Goal: Transaction & Acquisition: Purchase product/service

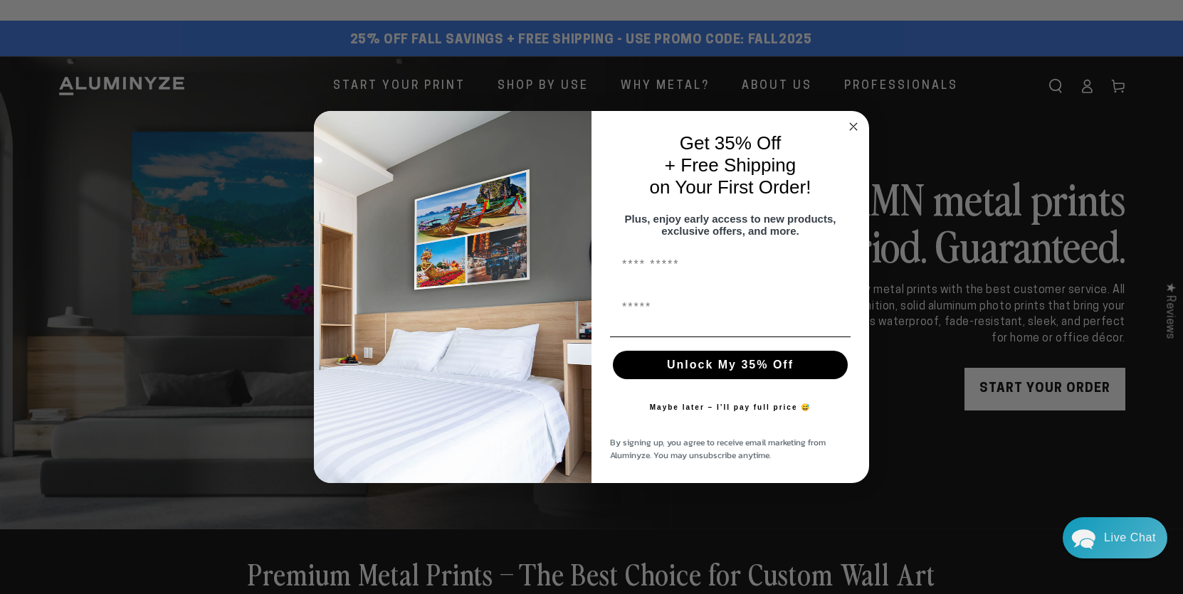
click at [850, 121] on circle "Close dialog" at bounding box center [853, 126] width 16 height 16
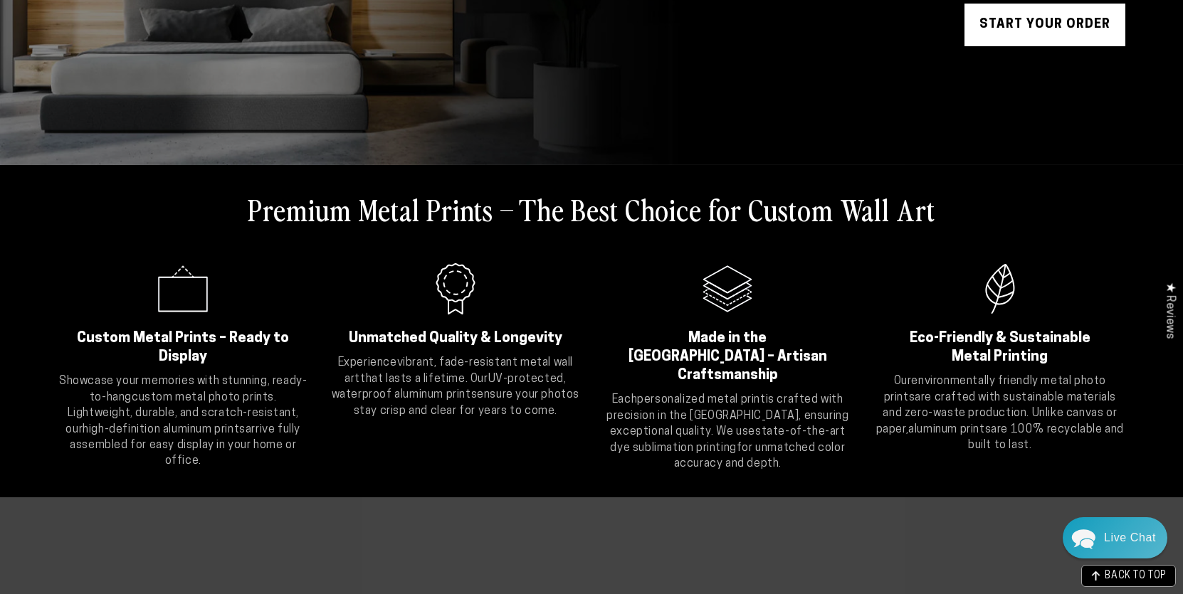
scroll to position [88, 0]
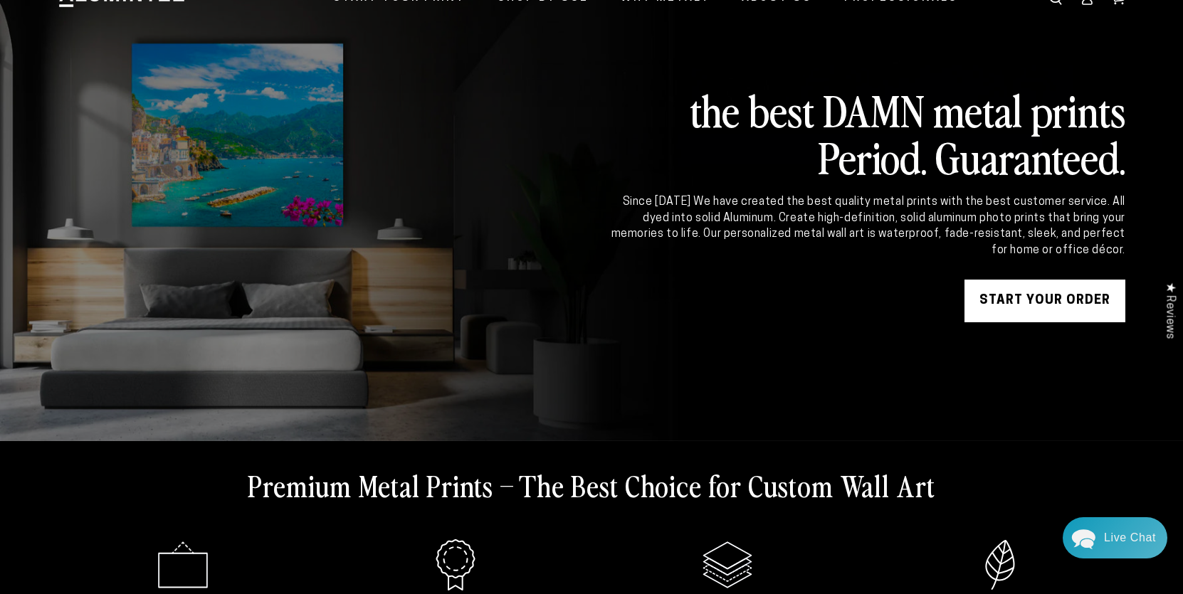
click at [1040, 306] on link "START YOUR Order" at bounding box center [1044, 301] width 161 height 43
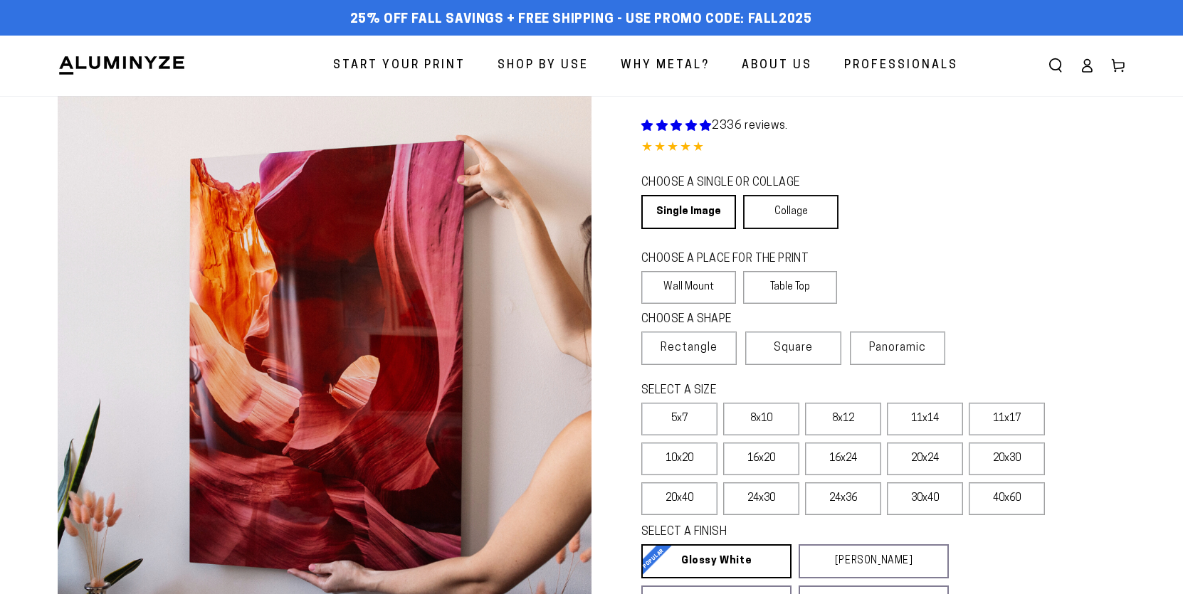
click at [803, 208] on link "Collage" at bounding box center [790, 212] width 95 height 34
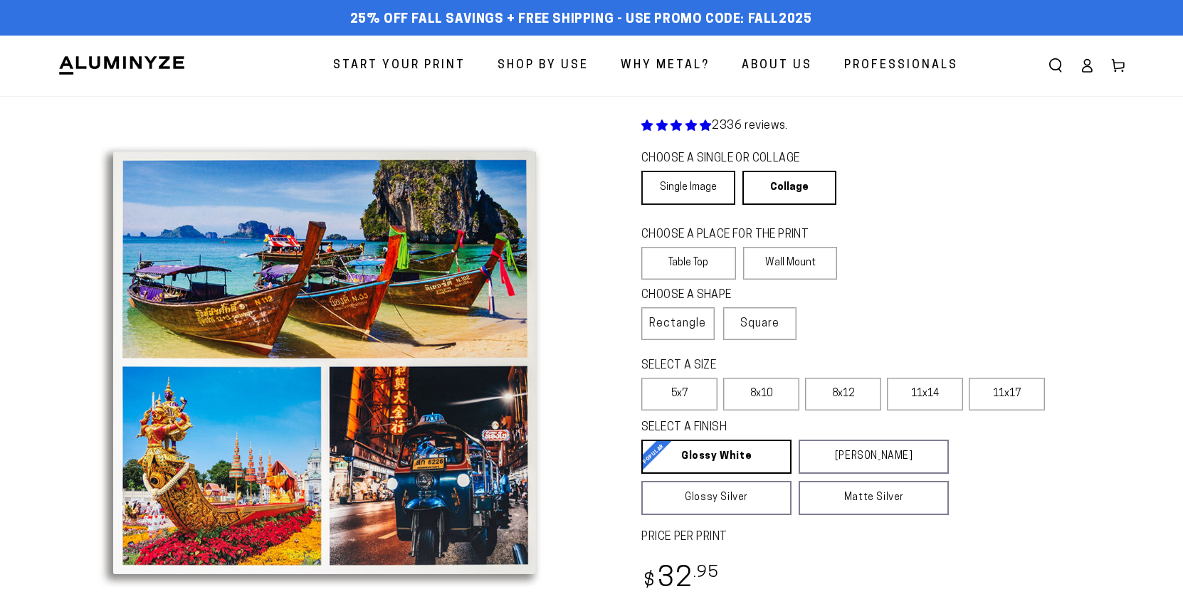
click at [692, 191] on link "Single Image" at bounding box center [688, 188] width 94 height 34
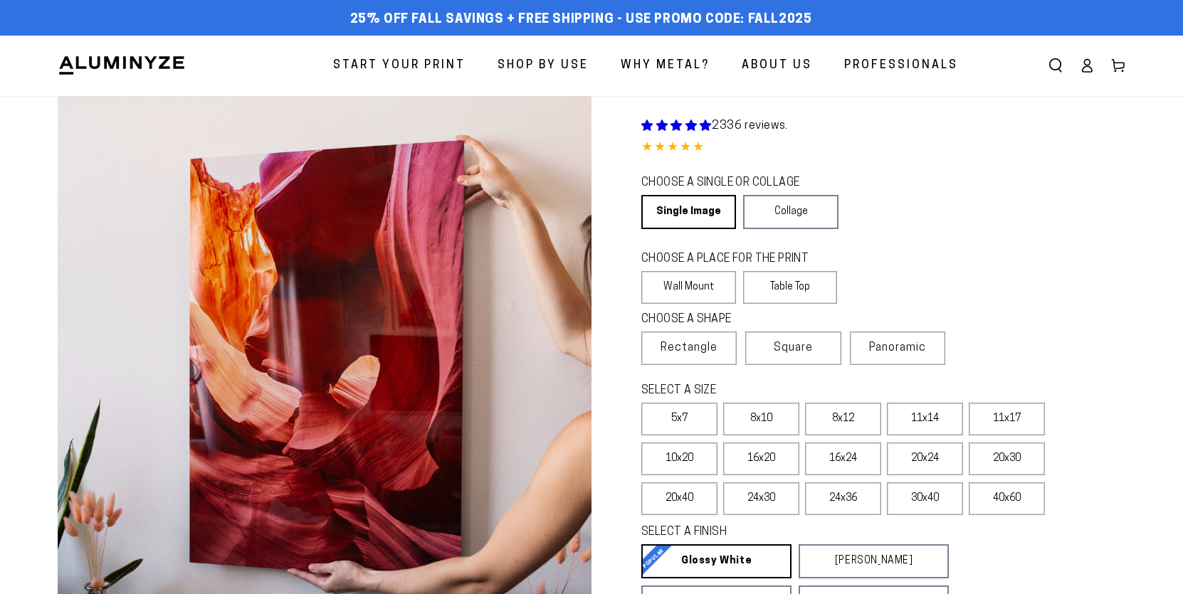
select select "**********"
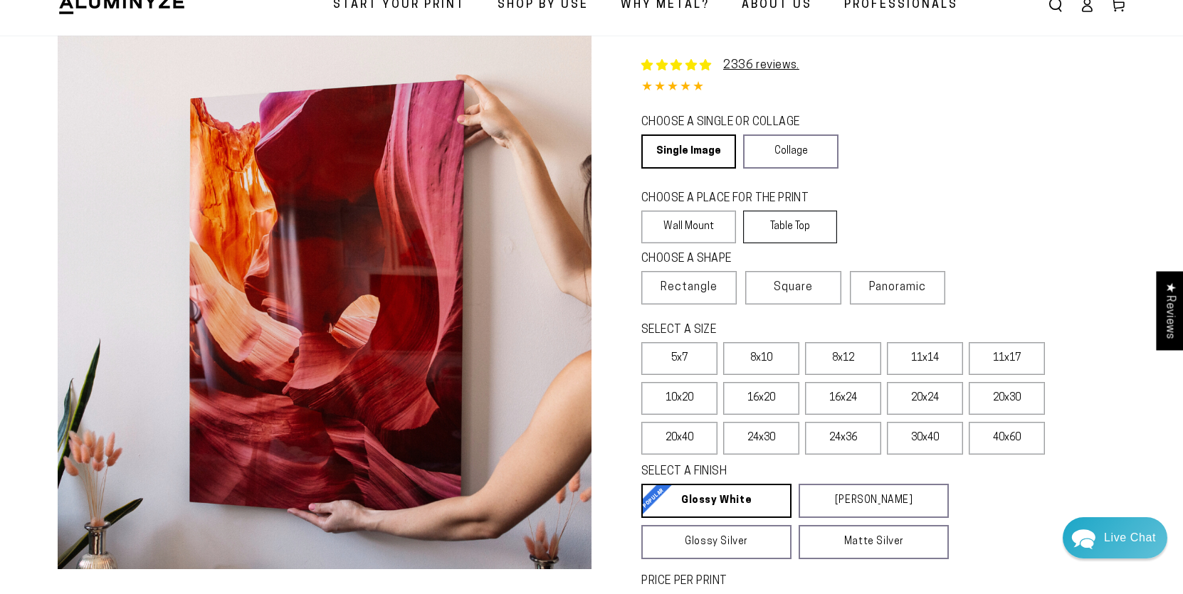
click at [792, 218] on label "Table Top" at bounding box center [790, 227] width 95 height 33
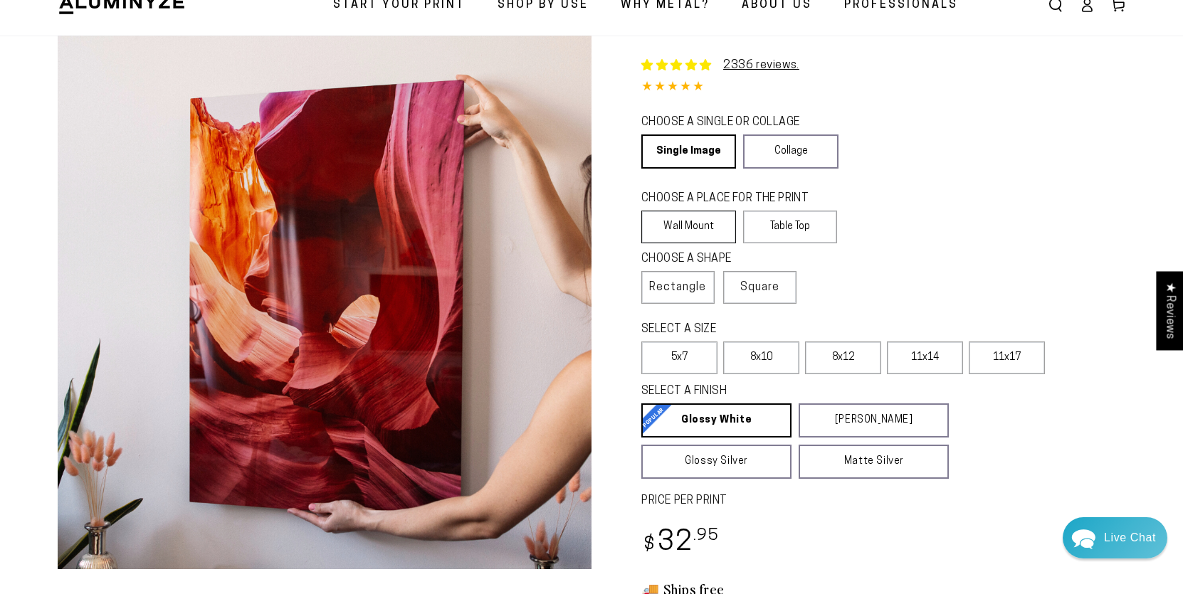
click at [703, 224] on label "Wall Mount" at bounding box center [688, 227] width 95 height 33
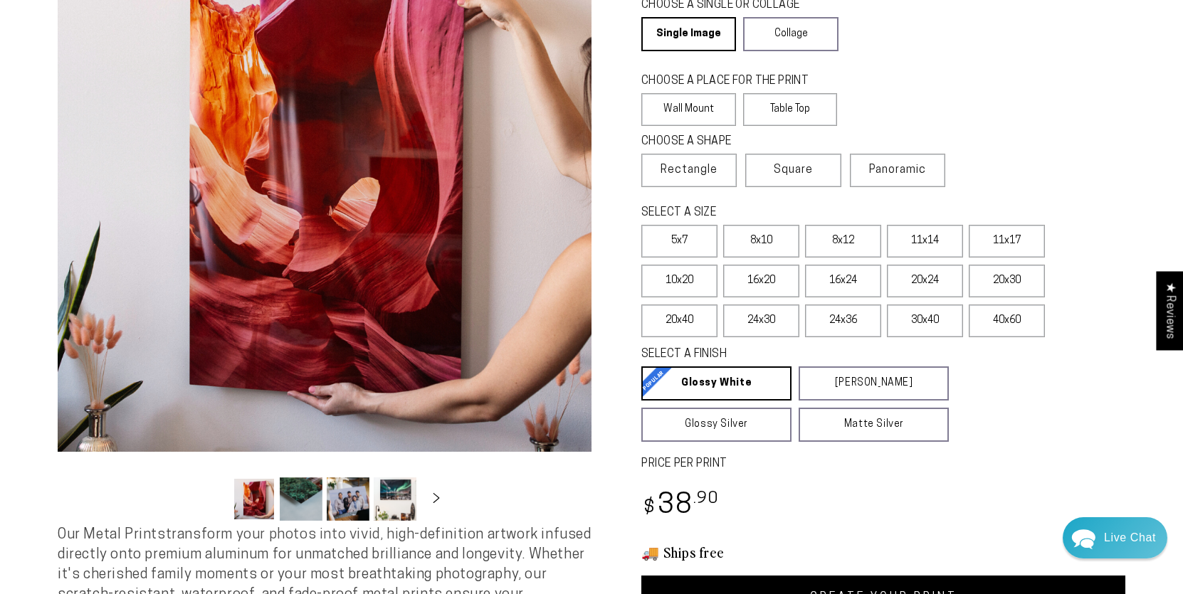
scroll to position [179, 0]
click at [755, 287] on label "16x20" at bounding box center [761, 280] width 76 height 33
click at [864, 287] on label "16x24" at bounding box center [843, 280] width 76 height 33
click at [915, 314] on label "30x40" at bounding box center [925, 320] width 76 height 33
click at [839, 317] on label "24x36" at bounding box center [843, 320] width 76 height 33
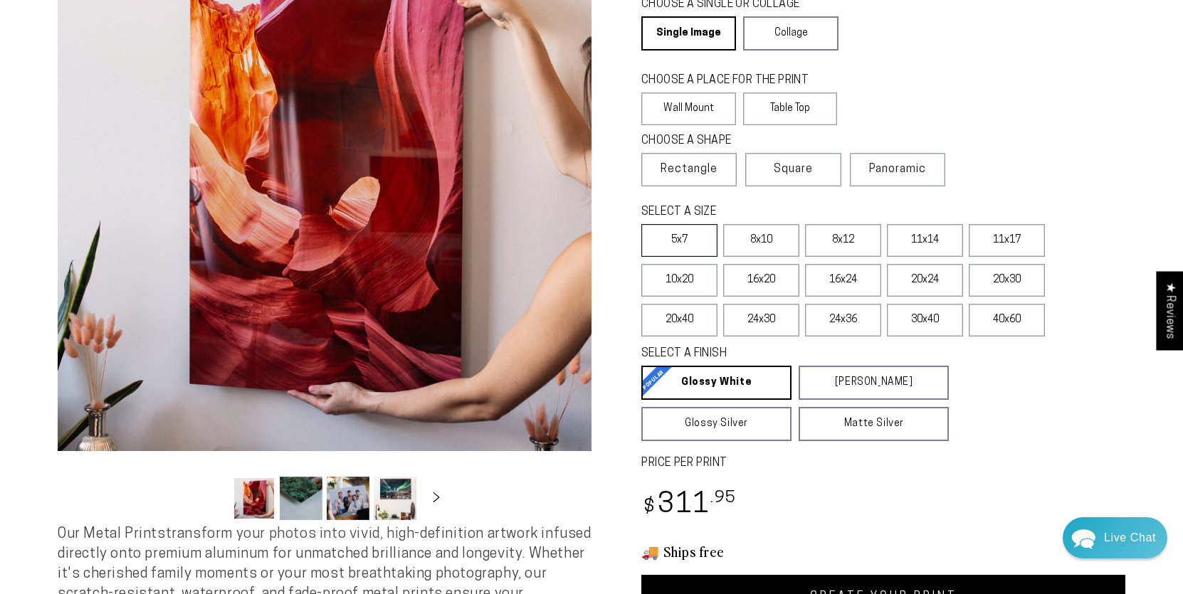
click at [704, 245] on label "5x7" at bounding box center [679, 240] width 76 height 33
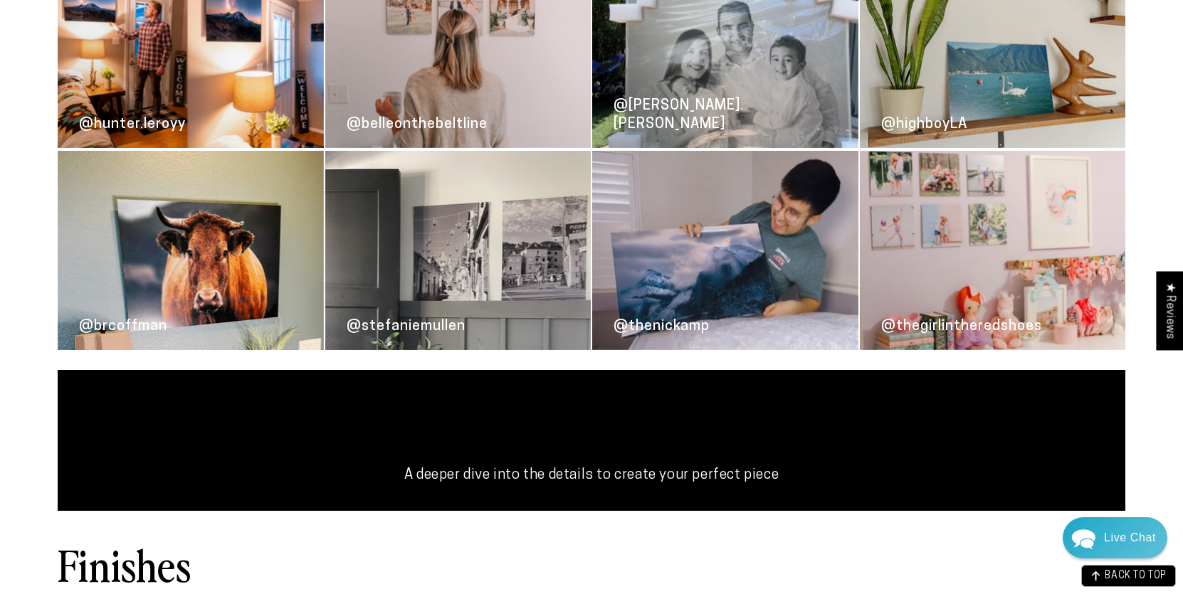
scroll to position [2261, 0]
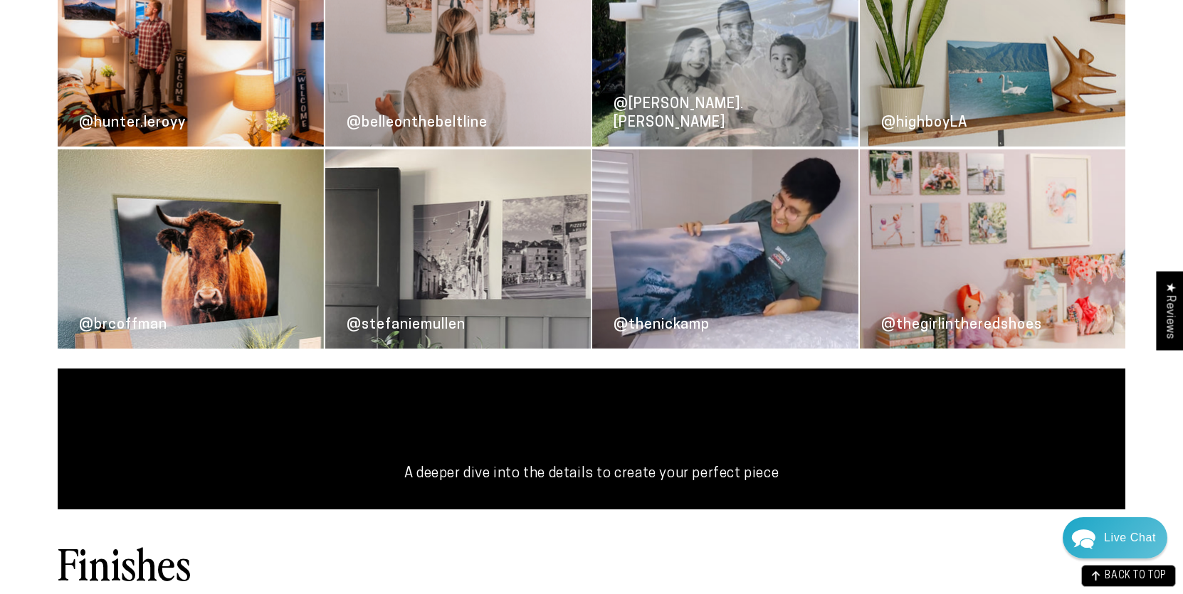
click at [765, 275] on link "@thenickamp" at bounding box center [725, 248] width 266 height 199
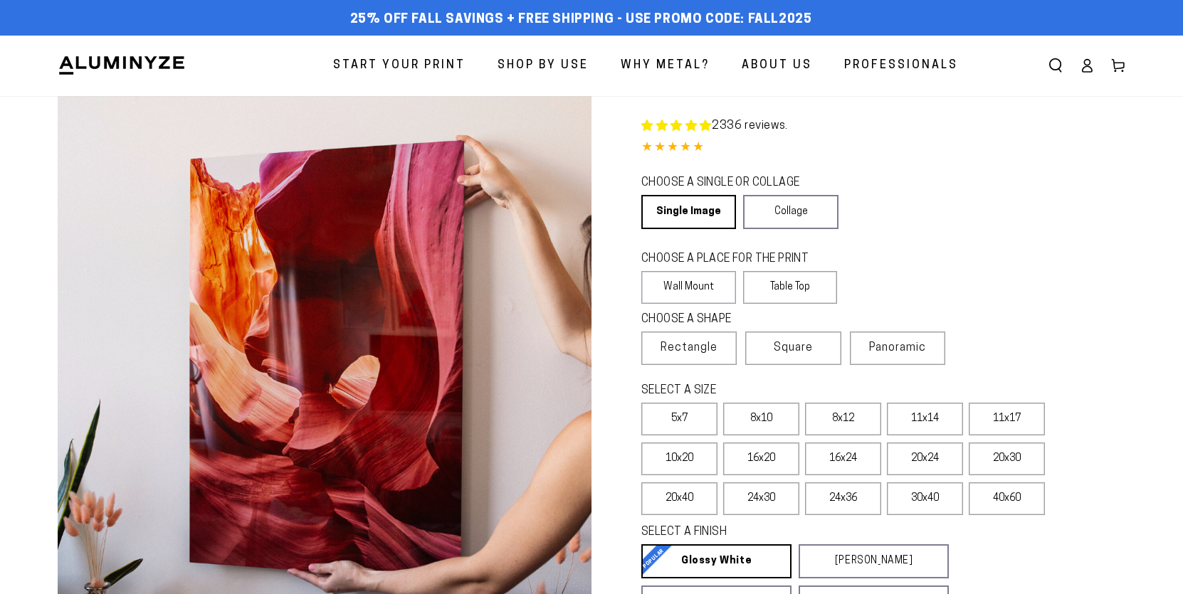
select select "**********"
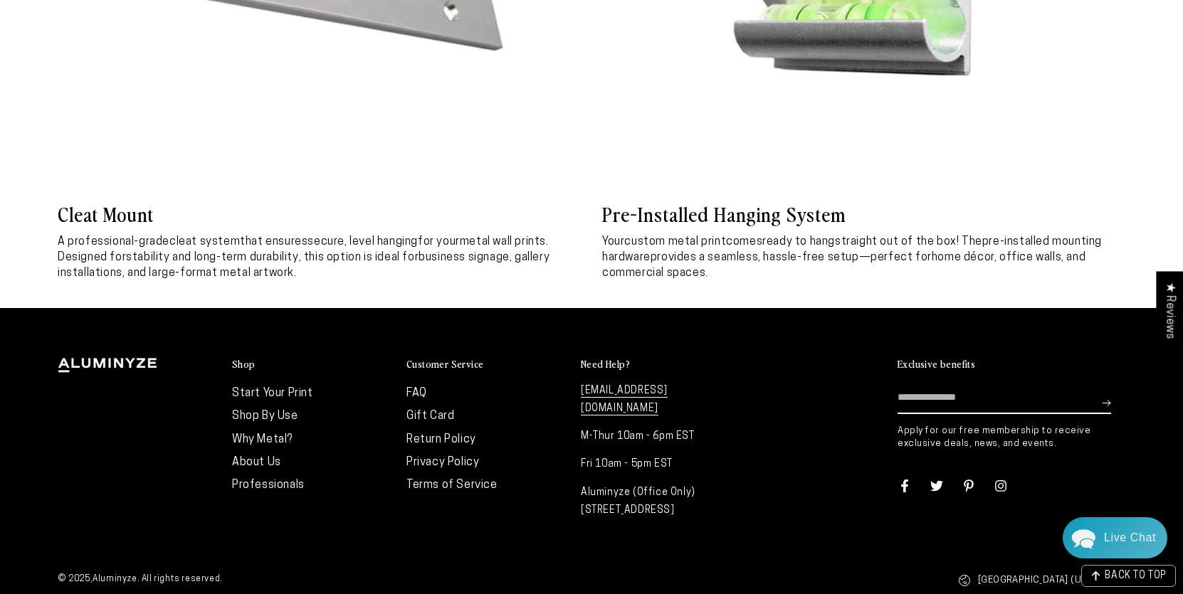
scroll to position [6705, 0]
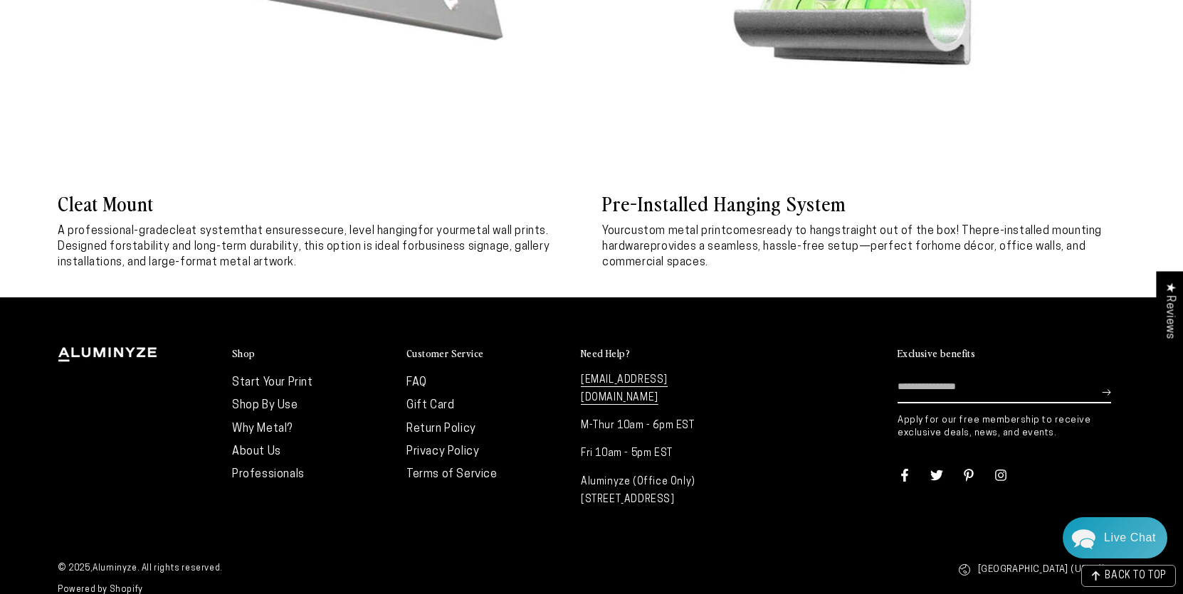
click at [1005, 470] on icon at bounding box center [1000, 475] width 11 height 11
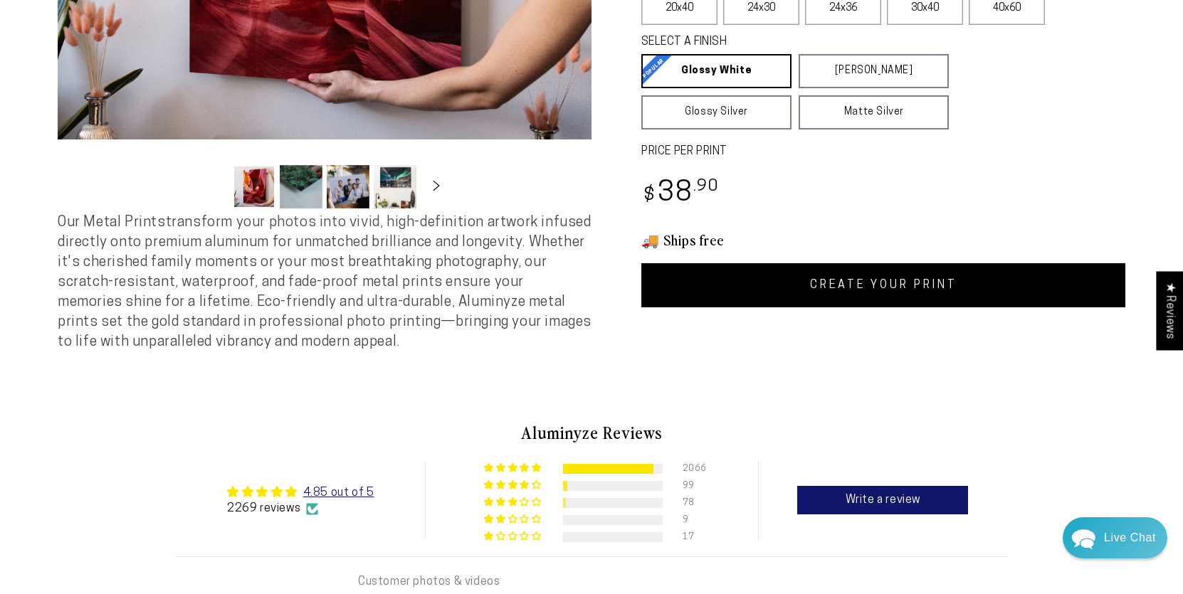
scroll to position [0, 0]
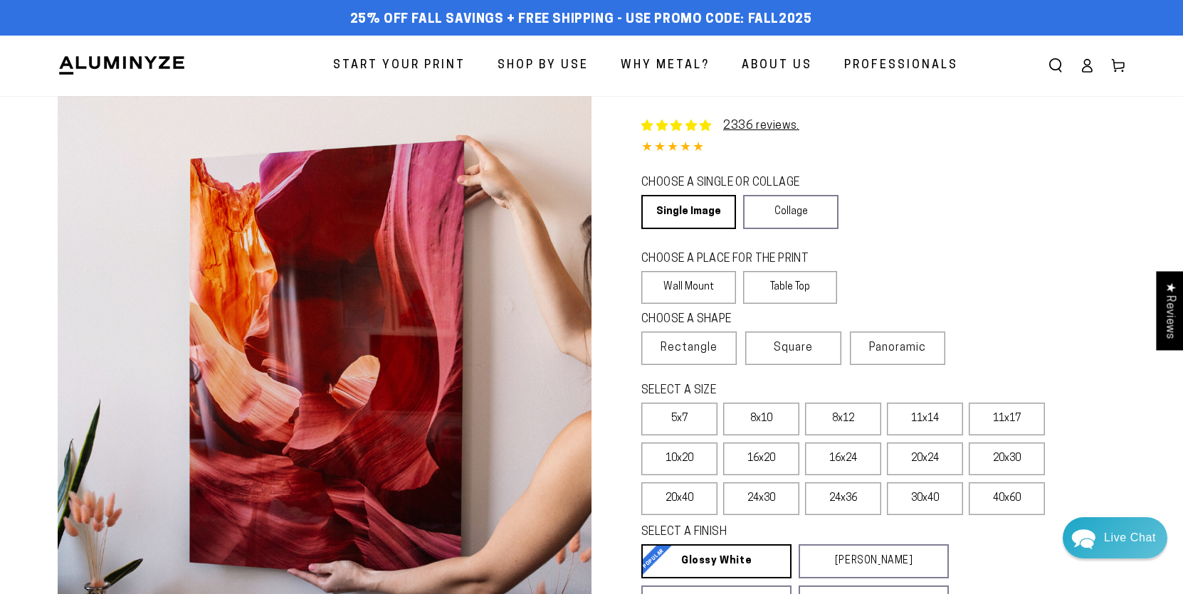
click at [446, 65] on span "Start Your Print" at bounding box center [399, 65] width 132 height 21
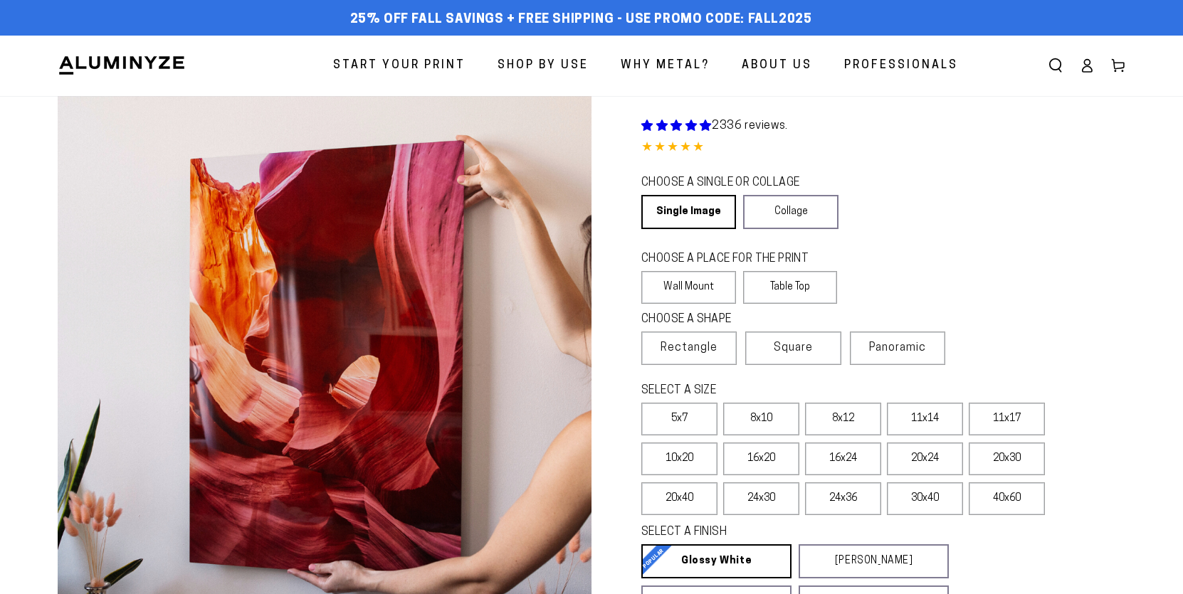
select select "**********"
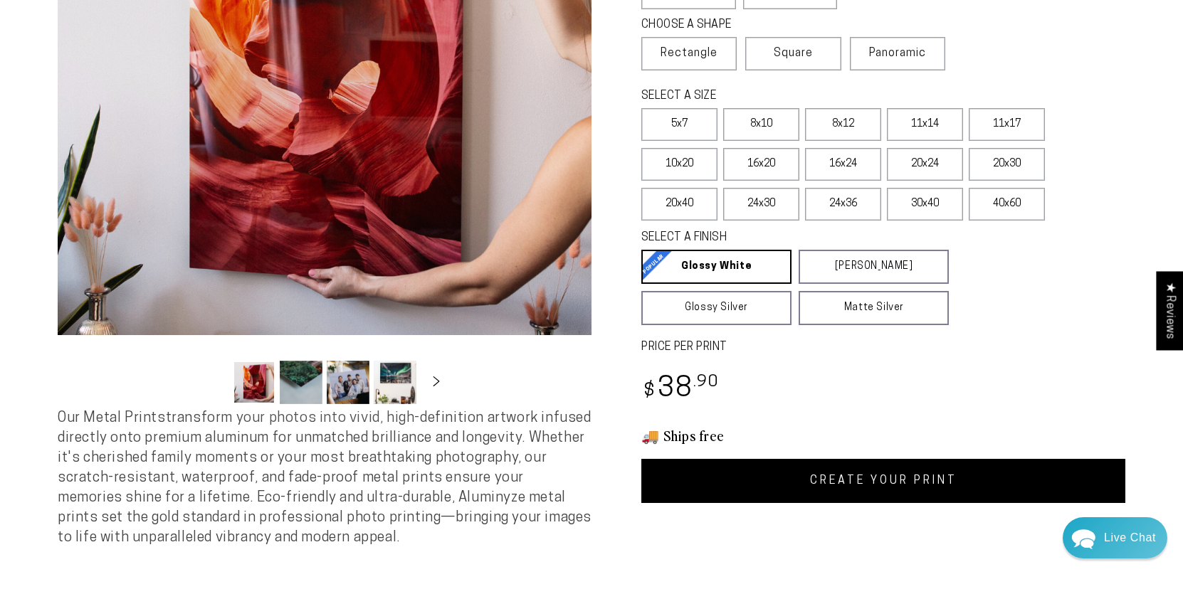
scroll to position [299, 0]
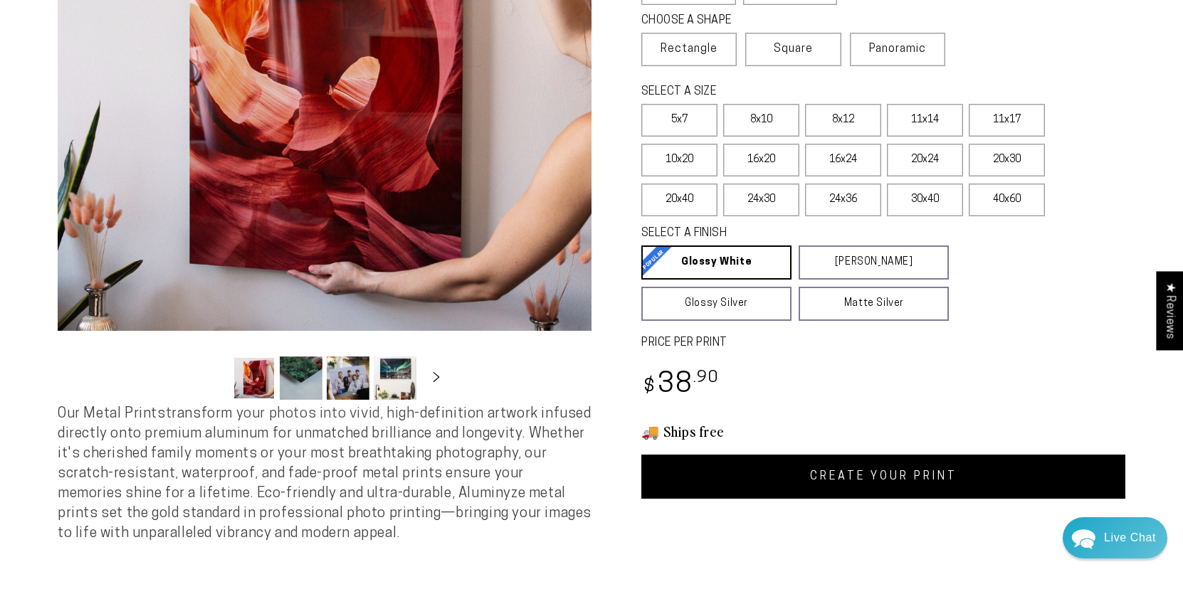
click at [899, 467] on link "CREATE YOUR PRINT" at bounding box center [883, 477] width 484 height 44
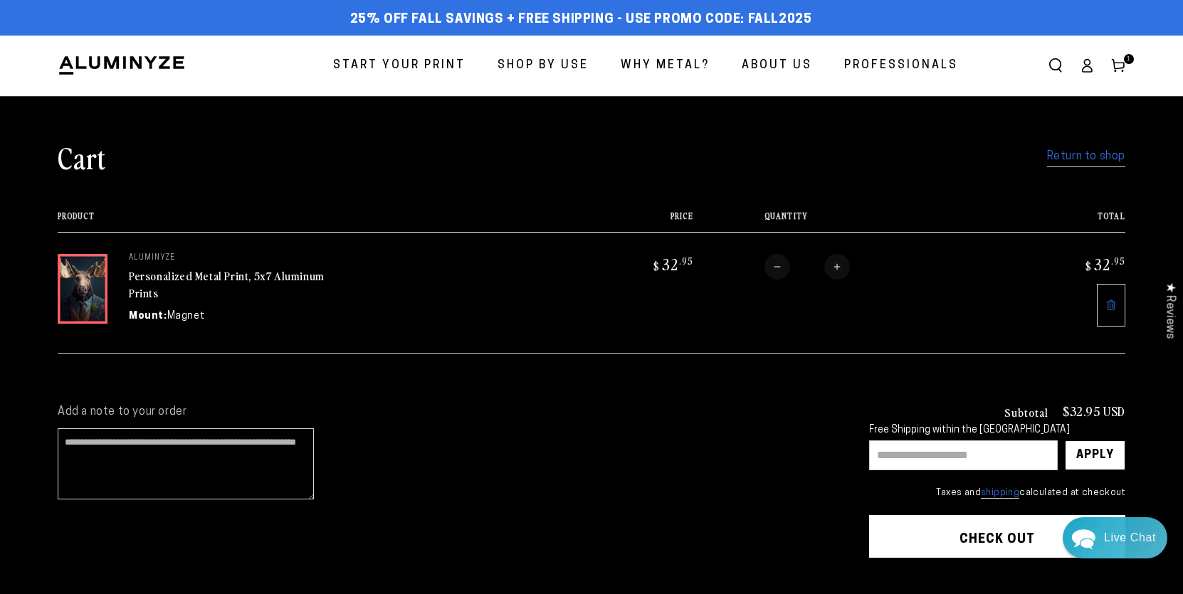
click at [417, 75] on span "Start Your Print" at bounding box center [399, 65] width 132 height 21
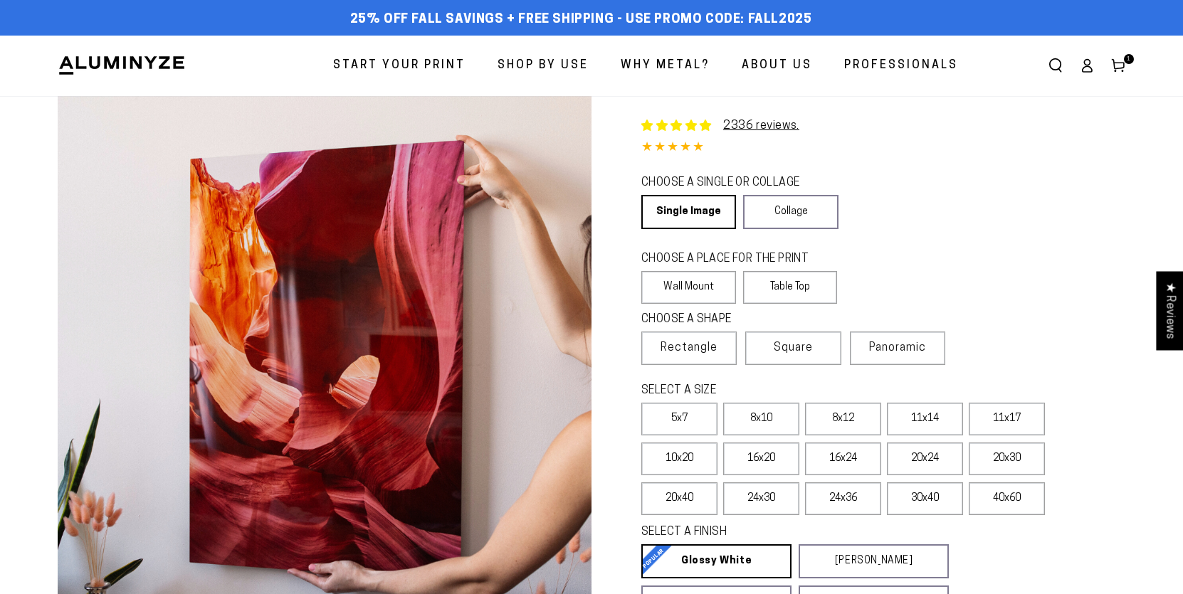
select select "**********"
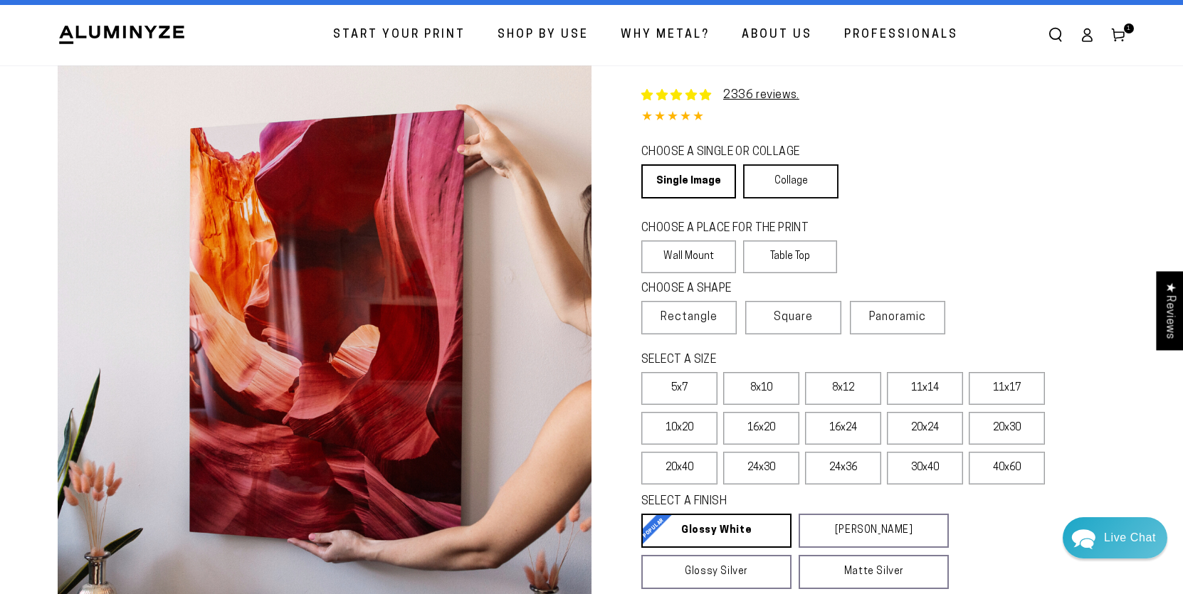
scroll to position [17, 0]
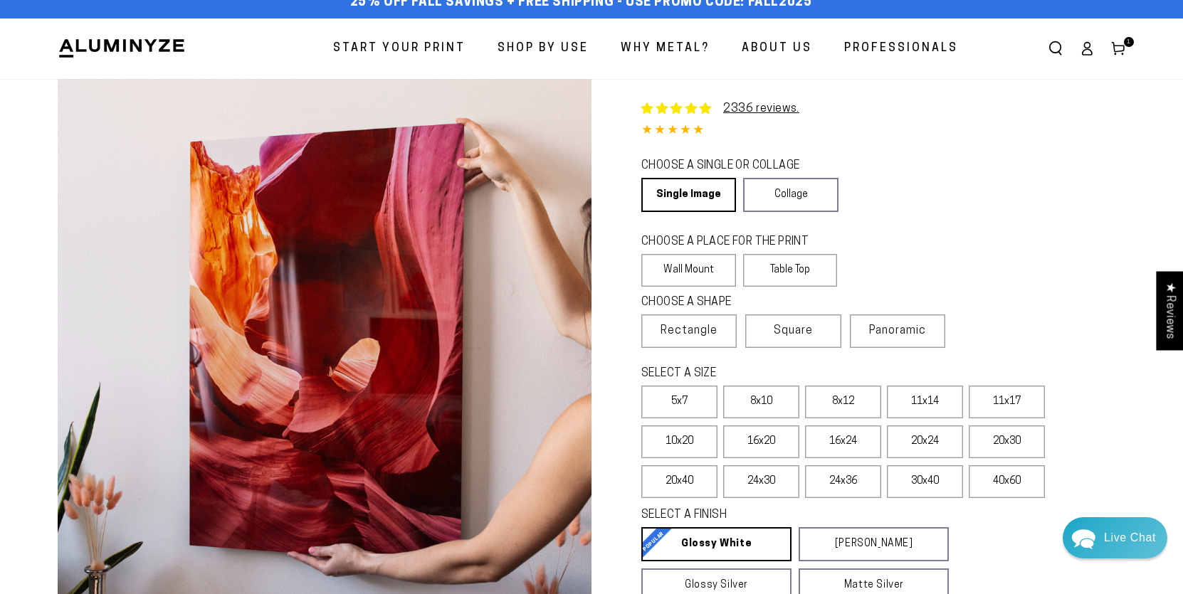
click at [799, 250] on div "CHOOSE A PLACE FOR THE PRINT Learn more" at bounding box center [793, 244] width 305 height 20
click at [800, 268] on label "Table Top" at bounding box center [790, 270] width 95 height 33
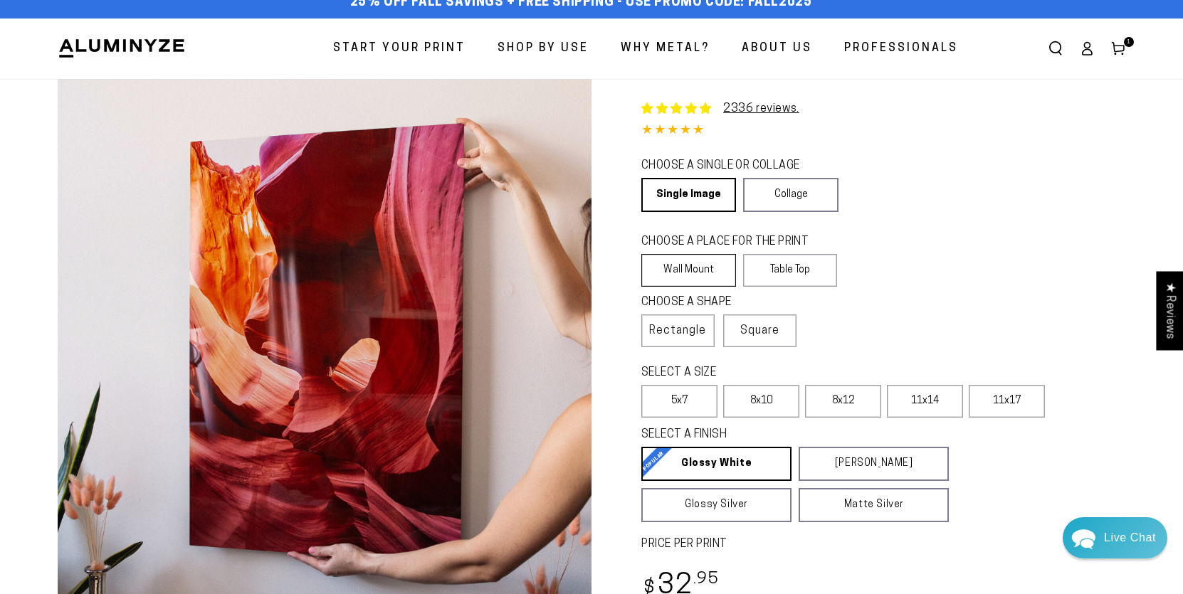
click at [702, 269] on label "Wall Mount" at bounding box center [688, 270] width 95 height 33
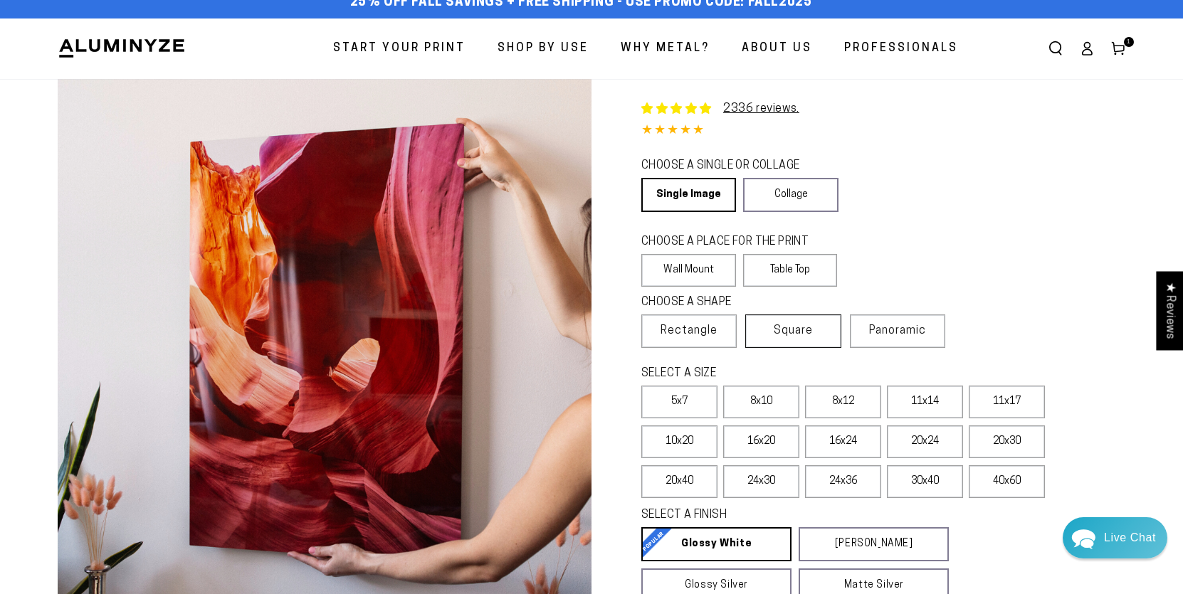
click at [795, 339] on span "Square" at bounding box center [792, 330] width 39 height 17
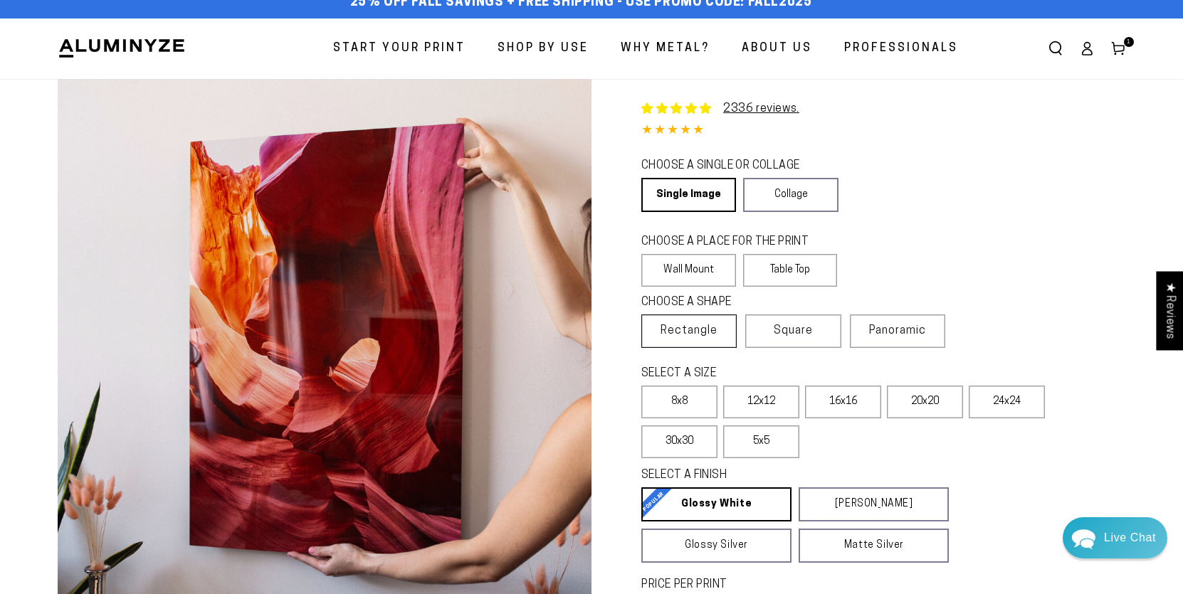
click at [706, 338] on span "Rectangle" at bounding box center [688, 330] width 57 height 17
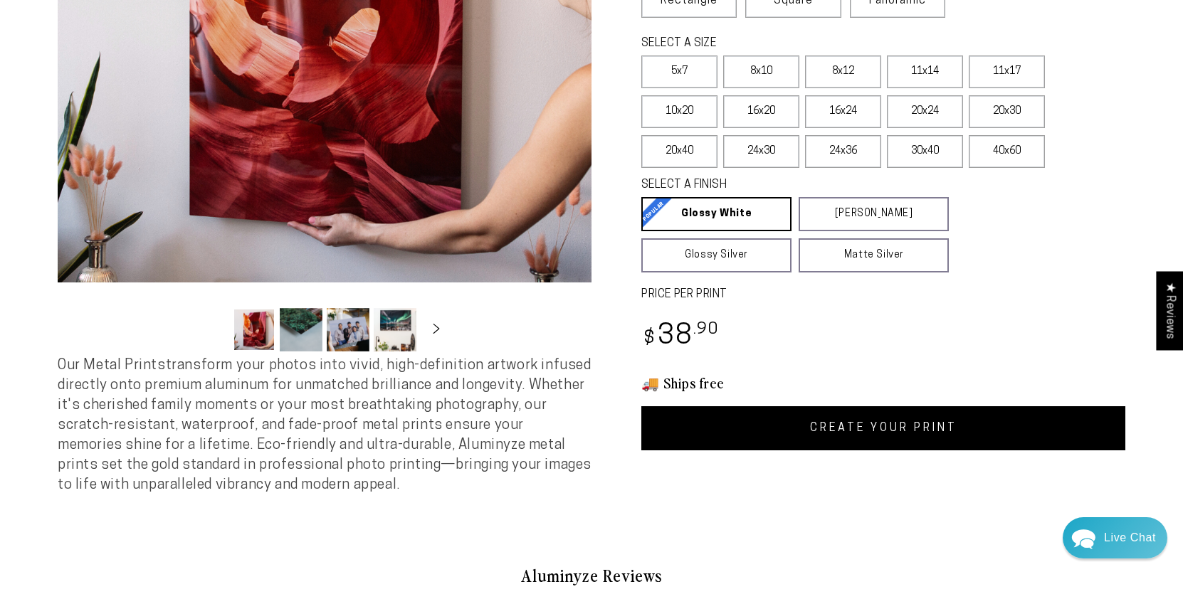
scroll to position [350, 0]
